Goal: Task Accomplishment & Management: Use online tool/utility

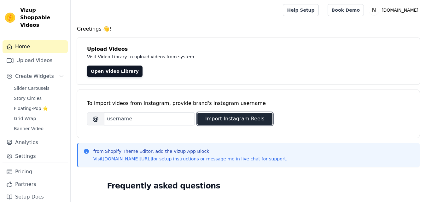
click at [228, 119] on button "Import Instagram Reels" at bounding box center [234, 119] width 75 height 12
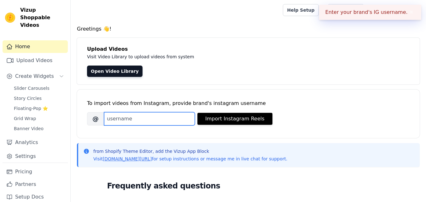
click at [154, 116] on input "Brand's Instagram Username" at bounding box center [149, 118] width 91 height 13
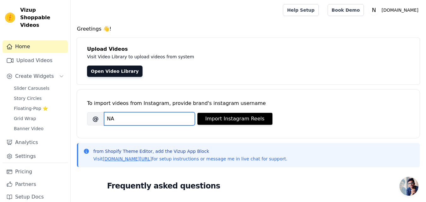
type input "N"
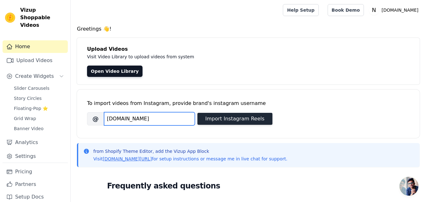
type input "[DOMAIN_NAME]"
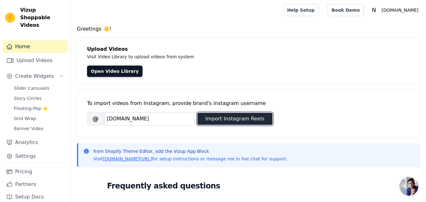
click at [214, 118] on button "Import Instagram Reels" at bounding box center [234, 119] width 75 height 12
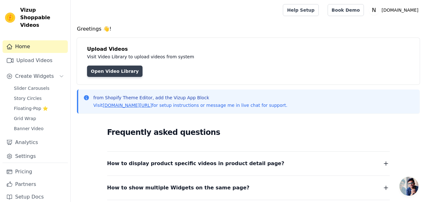
click at [102, 75] on link "Open Video Library" at bounding box center [115, 71] width 56 height 11
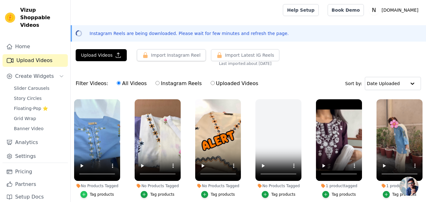
click at [85, 193] on icon "button" at bounding box center [84, 194] width 4 height 4
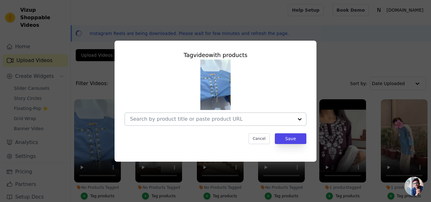
click at [278, 119] on input "No Products Tagged Tag video with products Cancel Save Tag products" at bounding box center [211, 119] width 163 height 6
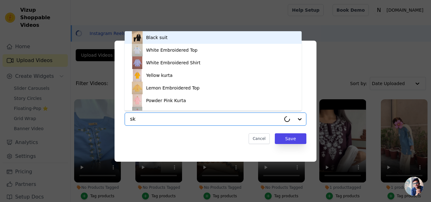
type input "sky"
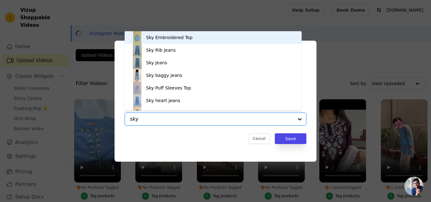
click at [216, 40] on div "Sky Embroidered Top" at bounding box center [213, 37] width 164 height 13
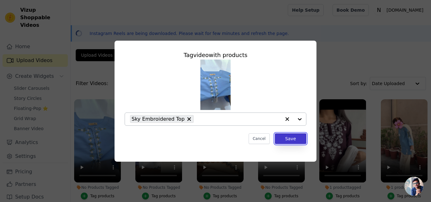
click at [290, 139] on button "Save" at bounding box center [291, 138] width 32 height 11
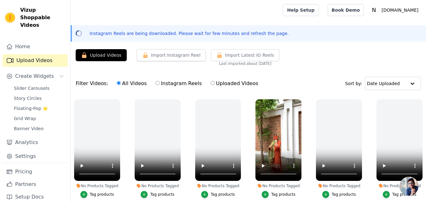
click at [273, 194] on div "Tag products" at bounding box center [283, 194] width 24 height 5
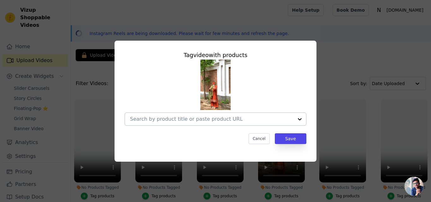
click at [192, 119] on input "No Products Tagged Tag video with products Cancel Save Tag products" at bounding box center [211, 119] width 163 height 6
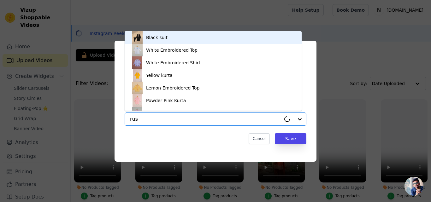
type input "rust"
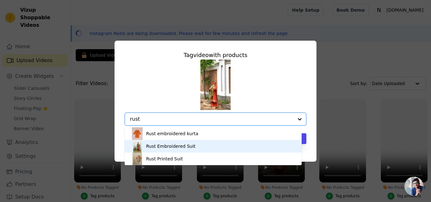
click at [176, 144] on div "Rust Embroidered Suit" at bounding box center [171, 146] width 50 height 6
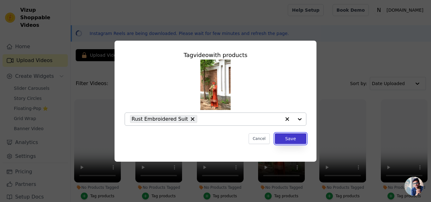
click at [296, 138] on button "Save" at bounding box center [291, 138] width 32 height 11
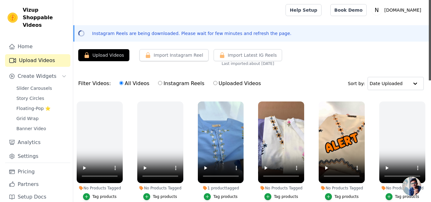
scroll to position [236, 0]
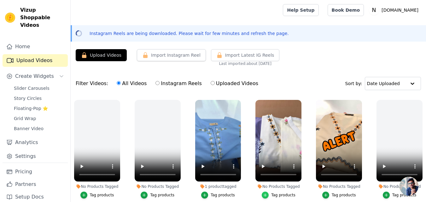
click at [267, 192] on div "button" at bounding box center [265, 195] width 7 height 7
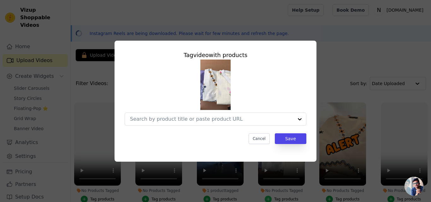
scroll to position [239, 0]
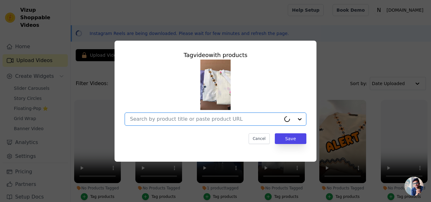
click at [188, 120] on input "No Products Tagged Tag video with products Option undefined, selected. Cancel S…" at bounding box center [205, 119] width 151 height 6
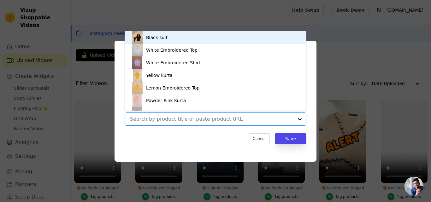
type input "f"
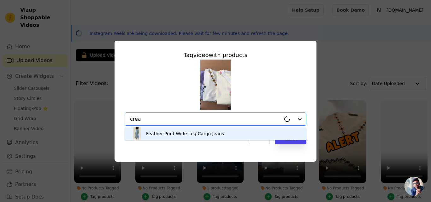
type input "cream"
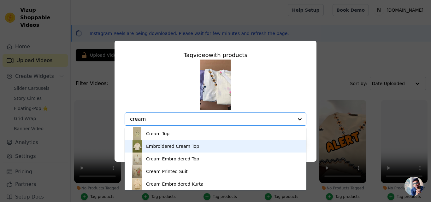
click at [169, 148] on div "Embroidered Cream Top" at bounding box center [172, 146] width 53 height 6
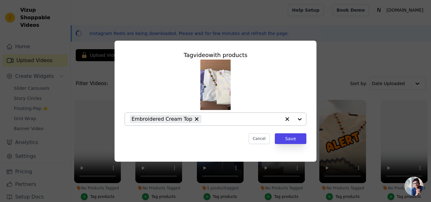
click at [208, 120] on input "No Products Tagged Tag video with products Embroidered Cream Top Cancel Save Ta…" at bounding box center [242, 119] width 76 height 6
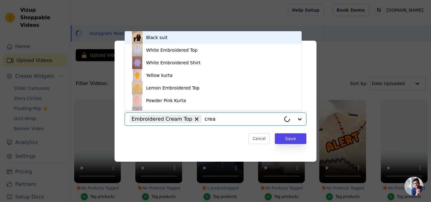
type input "cream"
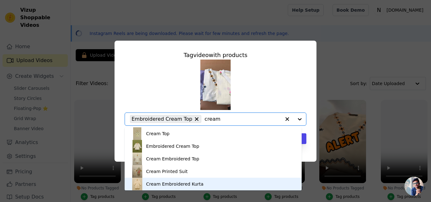
click at [158, 185] on div "Cream Embroidered Kurta" at bounding box center [174, 184] width 57 height 6
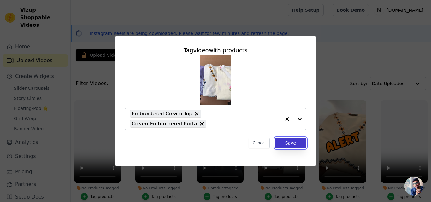
click at [291, 141] on button "Save" at bounding box center [291, 143] width 32 height 11
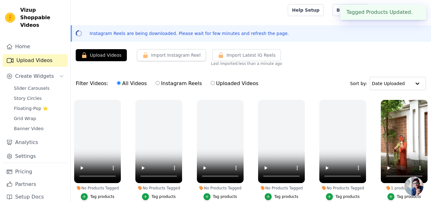
scroll to position [358, 0]
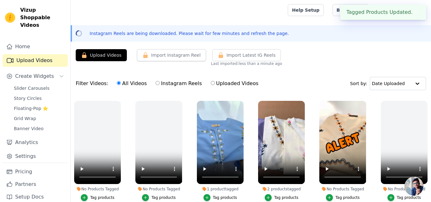
click at [335, 195] on div "Tag products" at bounding box center [347, 197] width 24 height 5
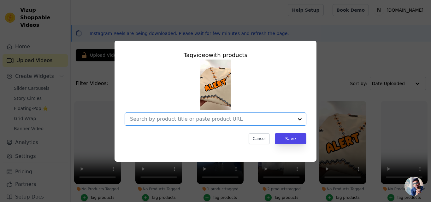
click at [198, 121] on input "No Products Tagged Tag video with products Option undefined, selected. Select i…" at bounding box center [211, 119] width 163 height 6
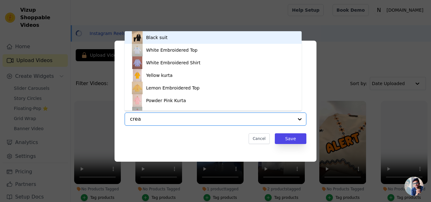
type input "cream"
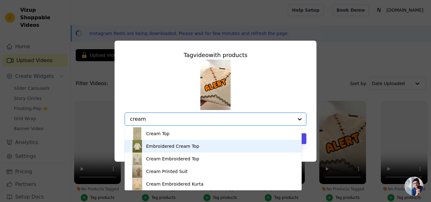
click at [173, 151] on div "Embroidered Cream Top" at bounding box center [213, 146] width 164 height 13
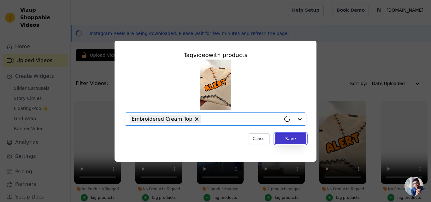
click at [287, 139] on button "Save" at bounding box center [291, 138] width 32 height 11
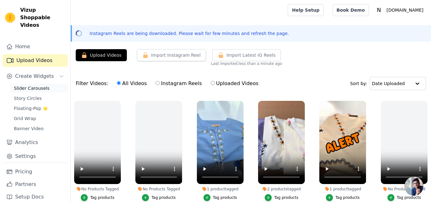
click at [30, 85] on span "Slider Carousels" at bounding box center [32, 88] width 36 height 6
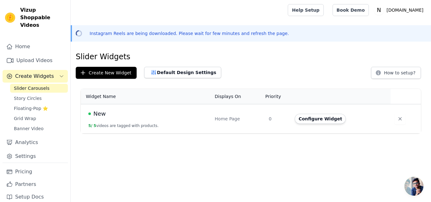
click at [172, 120] on td "New 5 / 5 videos are tagged with products." at bounding box center [146, 118] width 130 height 29
click at [237, 117] on div "Home Page" at bounding box center [238, 119] width 46 height 6
